Goal: Navigation & Orientation: Find specific page/section

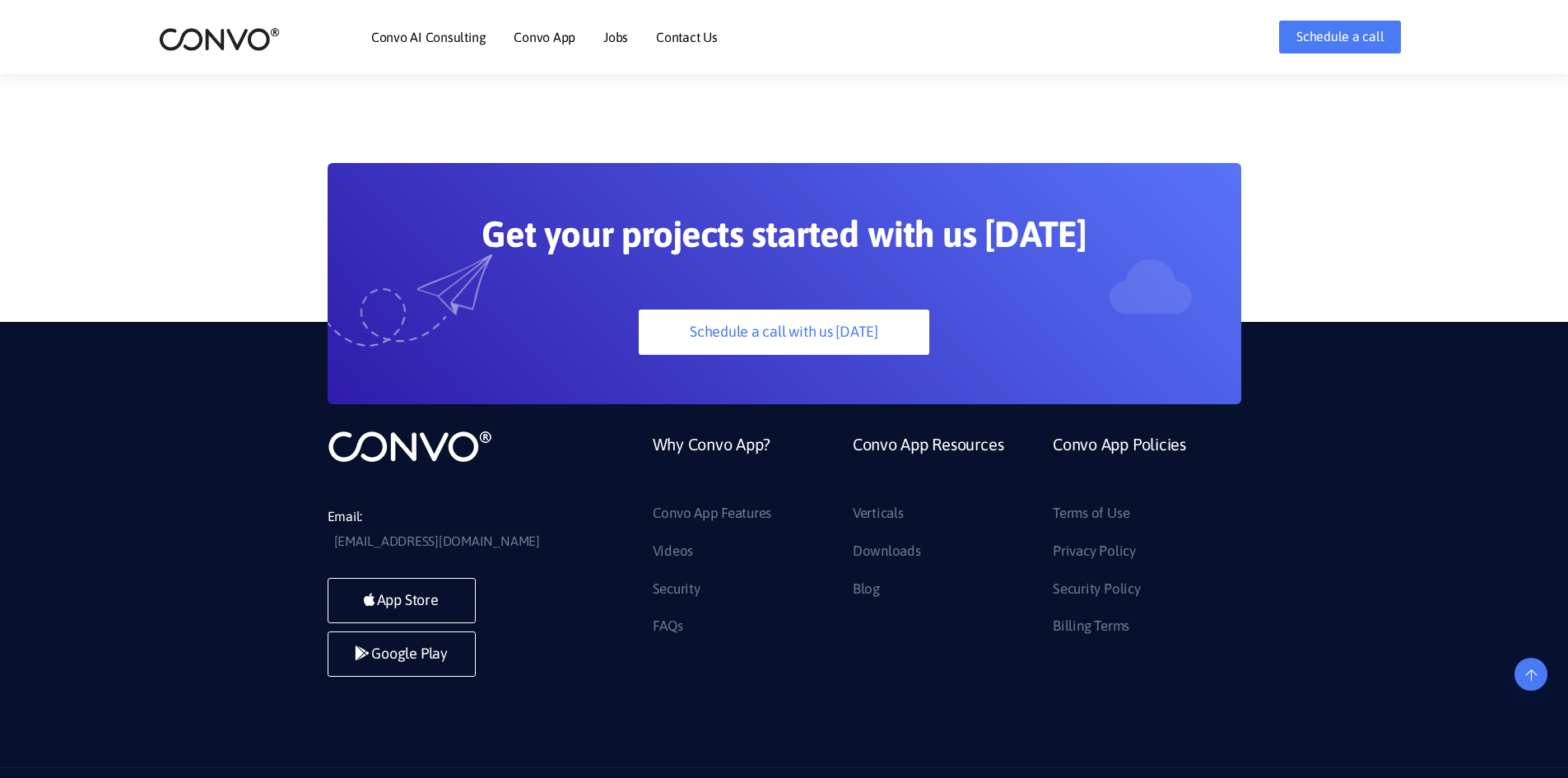
scroll to position [4598, 0]
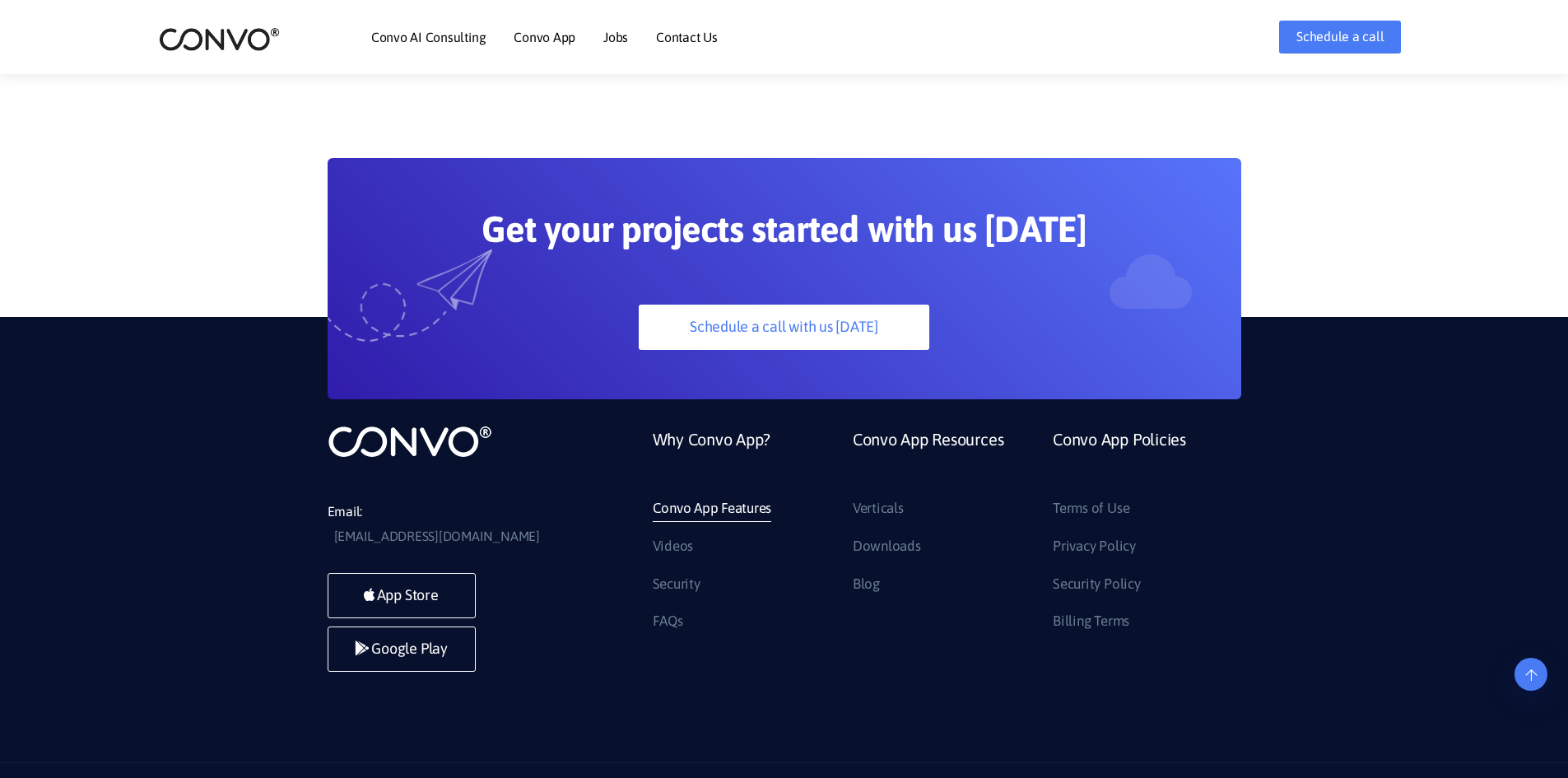
click at [681, 496] on link "Convo App Features" at bounding box center [712, 509] width 120 height 26
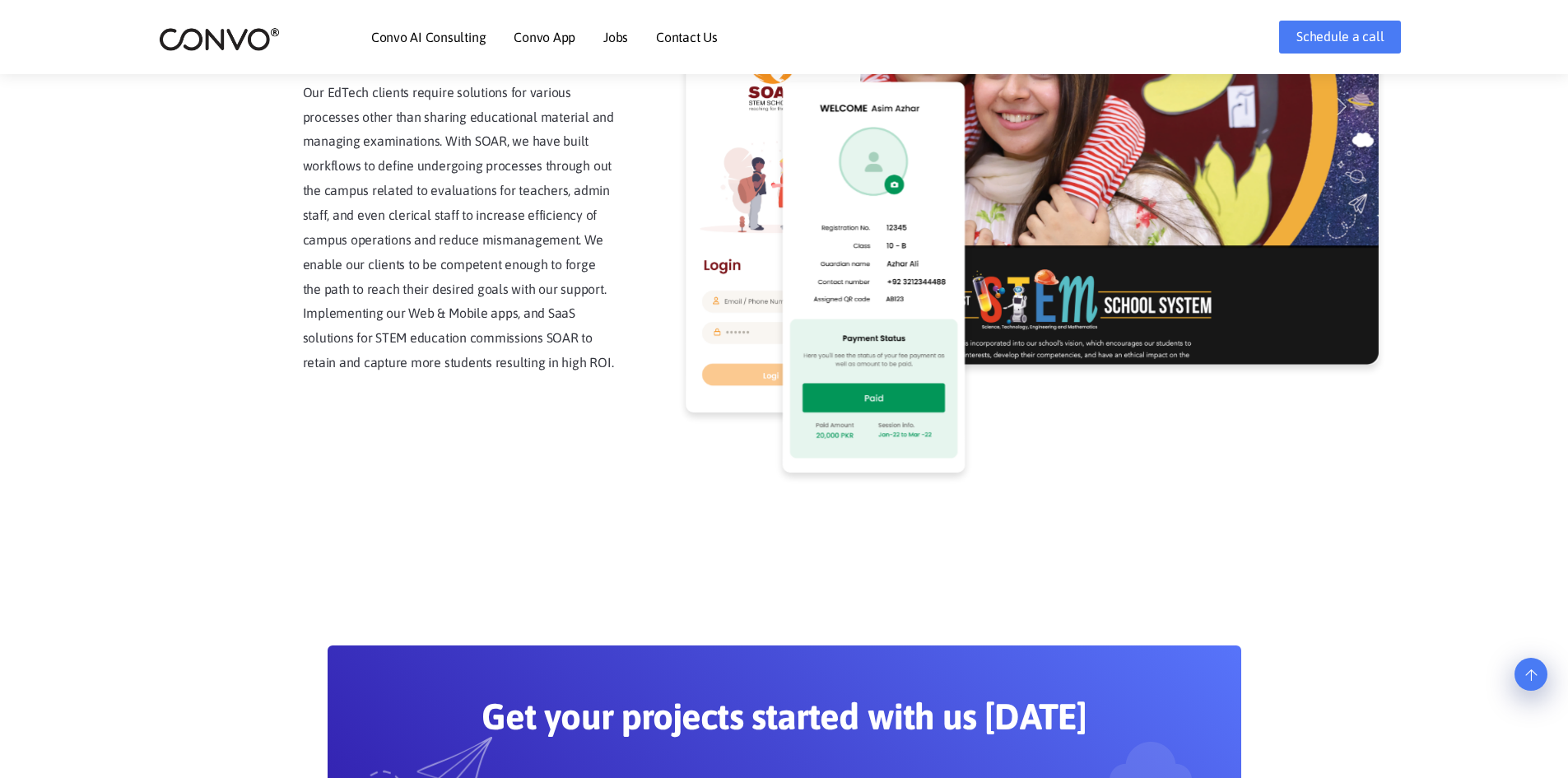
scroll to position [4105, 0]
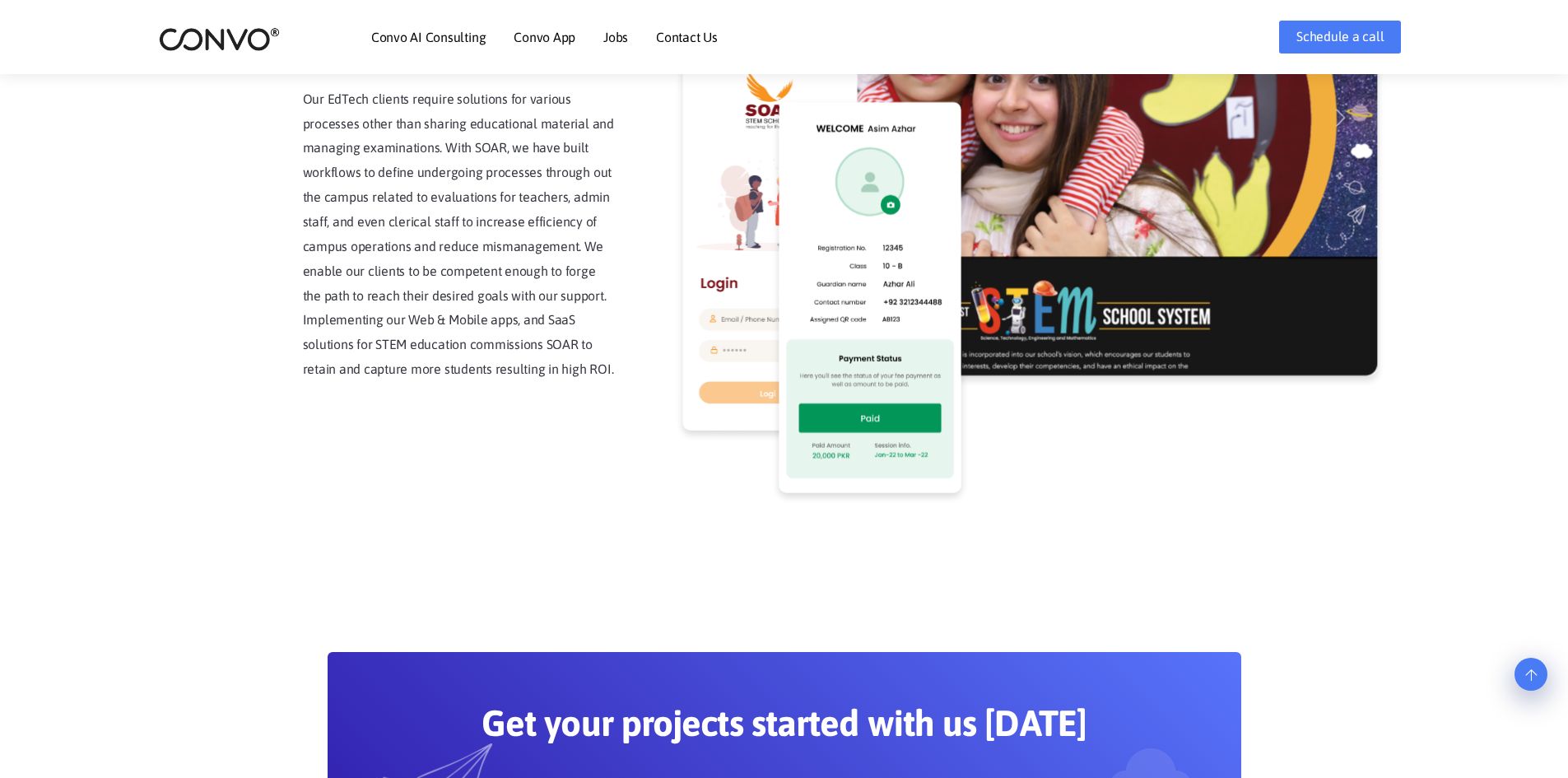
drag, startPoint x: 533, startPoint y: 35, endPoint x: 620, endPoint y: 10, distance: 90.5
click at [620, 10] on li "Jobs" at bounding box center [616, 37] width 24 height 71
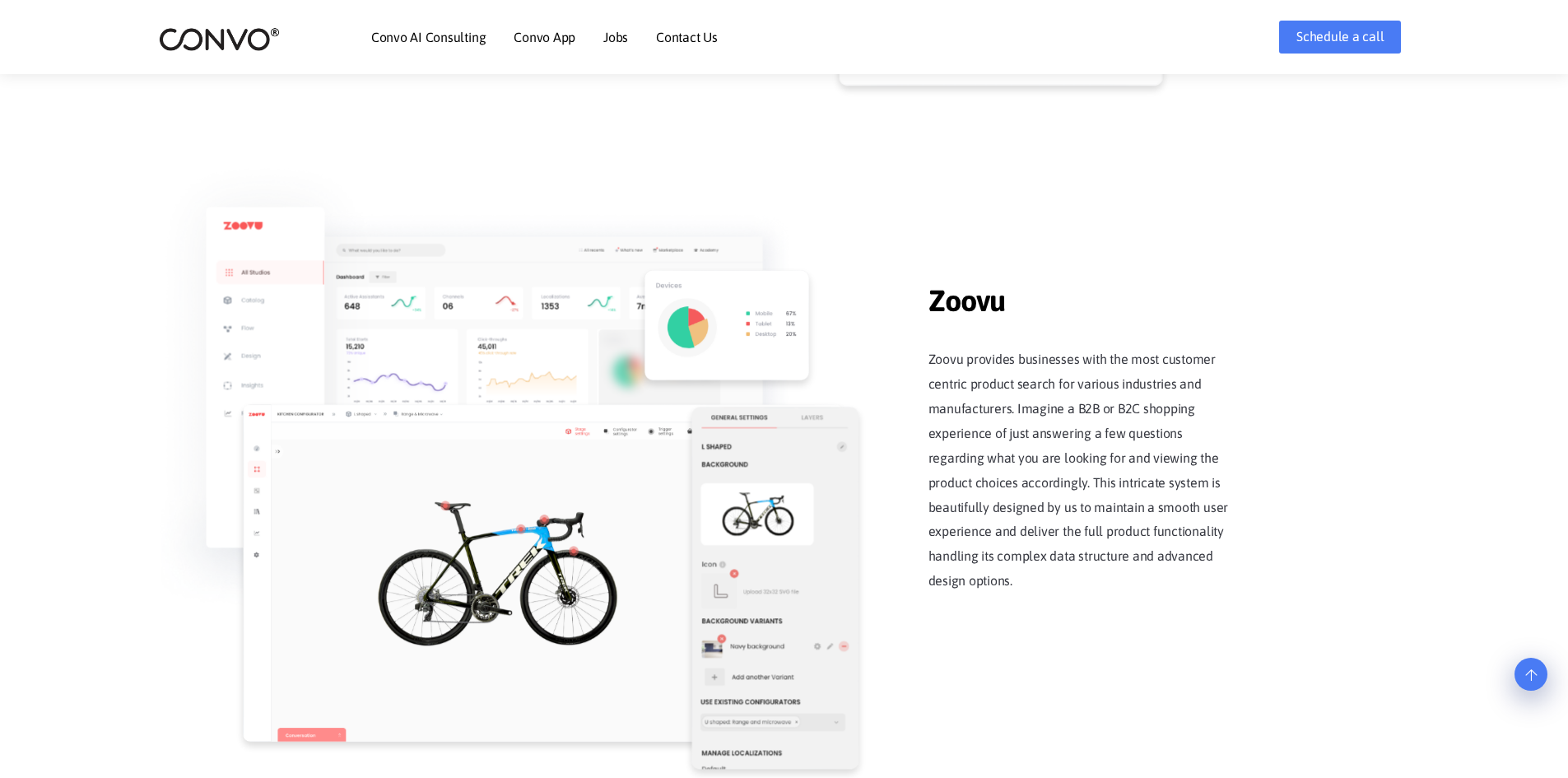
scroll to position [2046, 0]
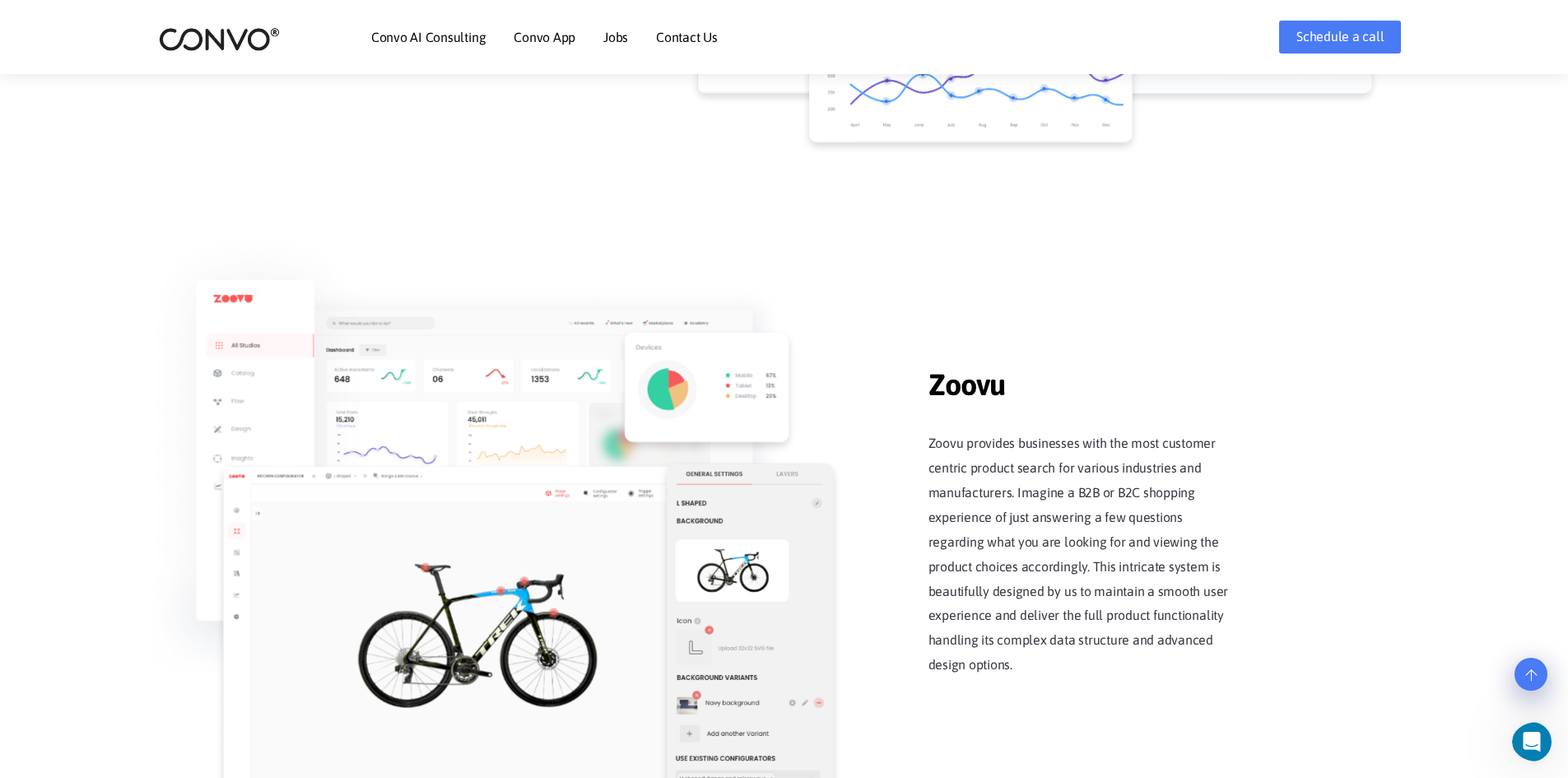
scroll to position [1885, 0]
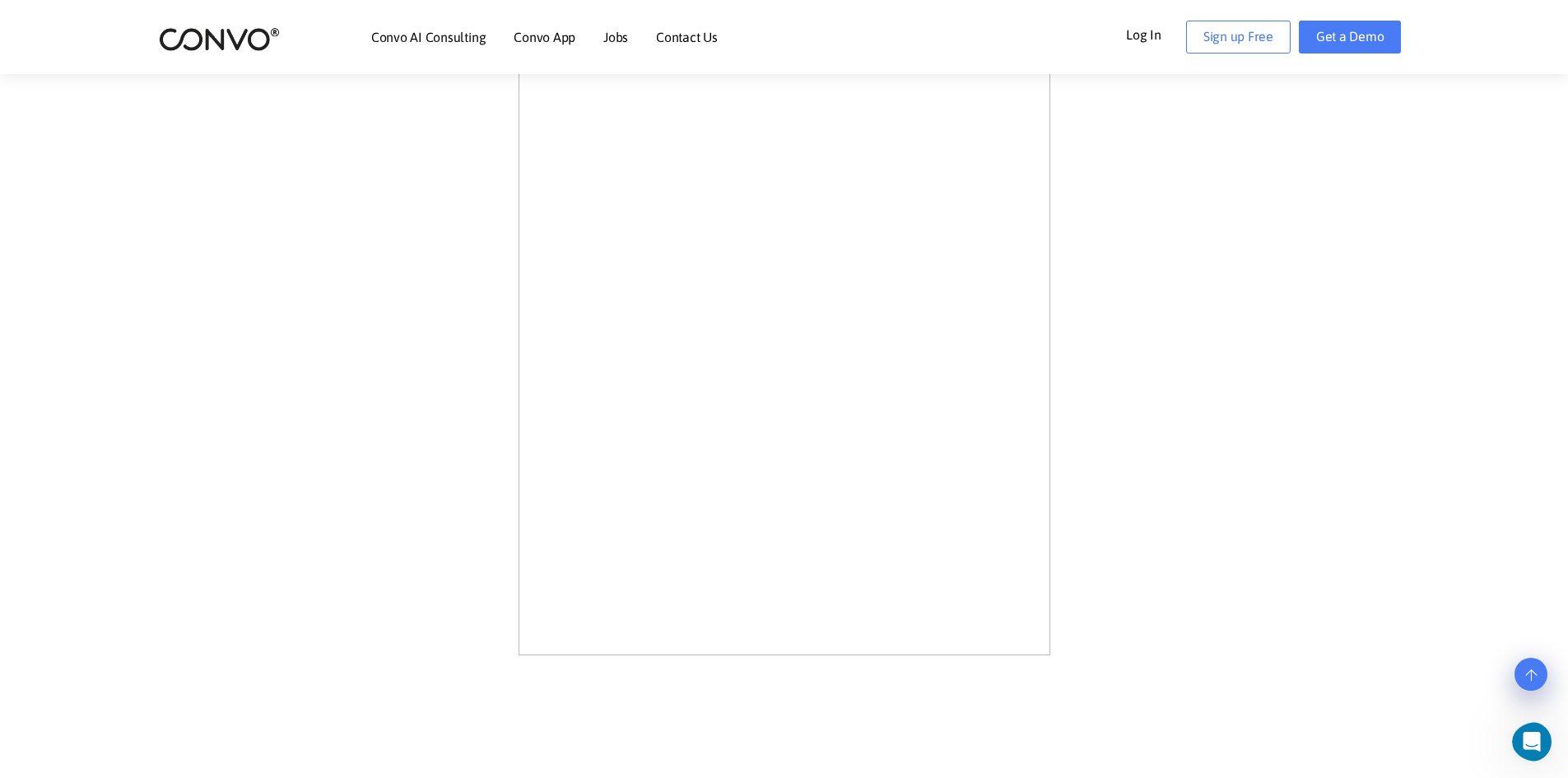
scroll to position [951, 0]
